Goal: Information Seeking & Learning: Find specific page/section

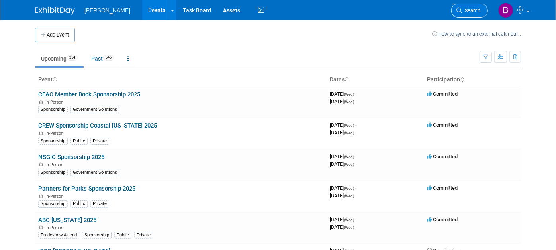
click at [480, 9] on span "Search" at bounding box center [471, 11] width 18 height 6
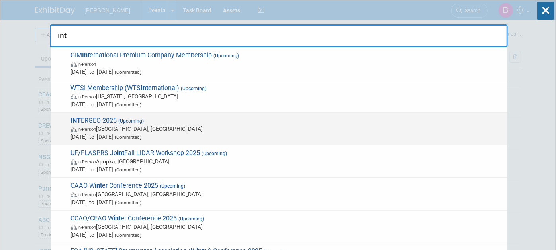
type input "int"
click at [188, 125] on span "In-Person Frankfurt am Main, Germany" at bounding box center [287, 129] width 432 height 8
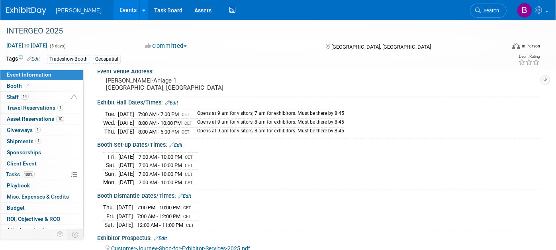
scroll to position [62, 0]
click at [172, 213] on span "7:00 AM - 12:00 PM" at bounding box center [158, 216] width 43 height 6
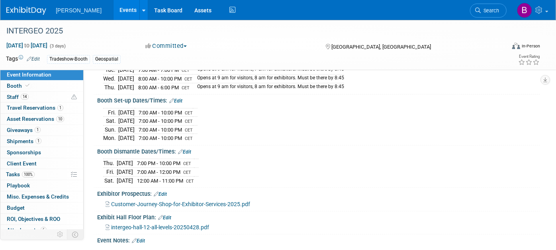
scroll to position [105, 0]
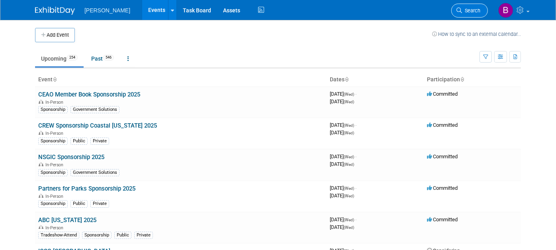
click at [486, 12] on link "Search" at bounding box center [469, 11] width 37 height 14
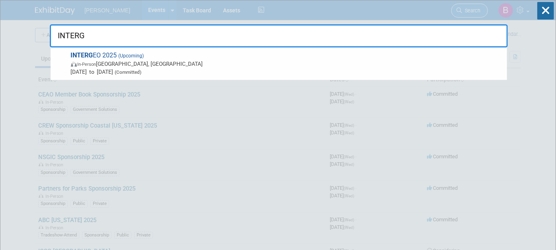
type input "INTERGE"
